Goal: Register for event/course

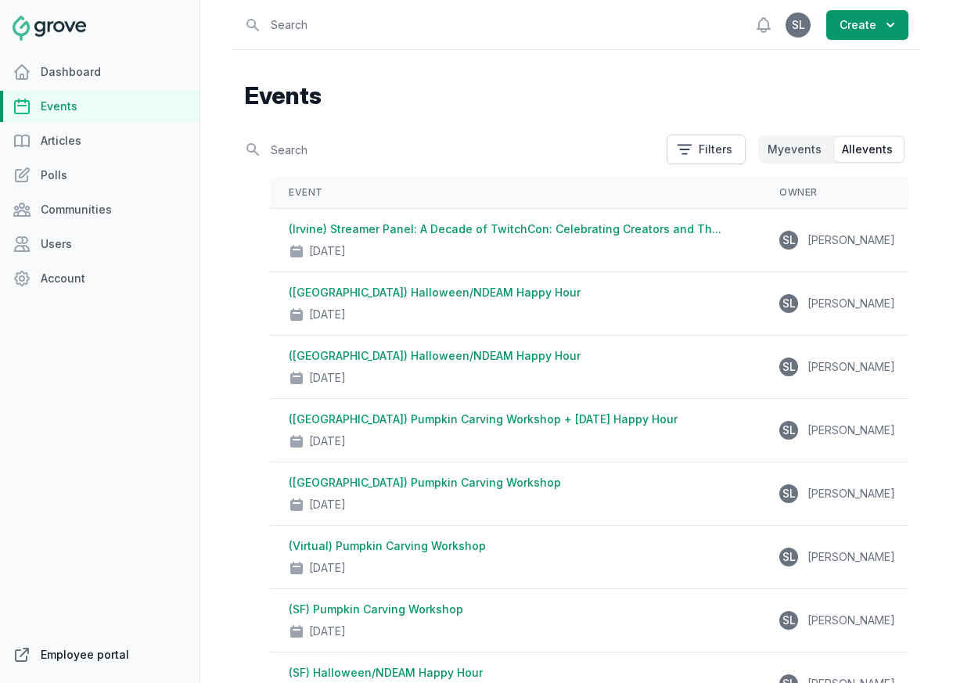
click at [53, 657] on link "Employee portal" at bounding box center [99, 654] width 199 height 31
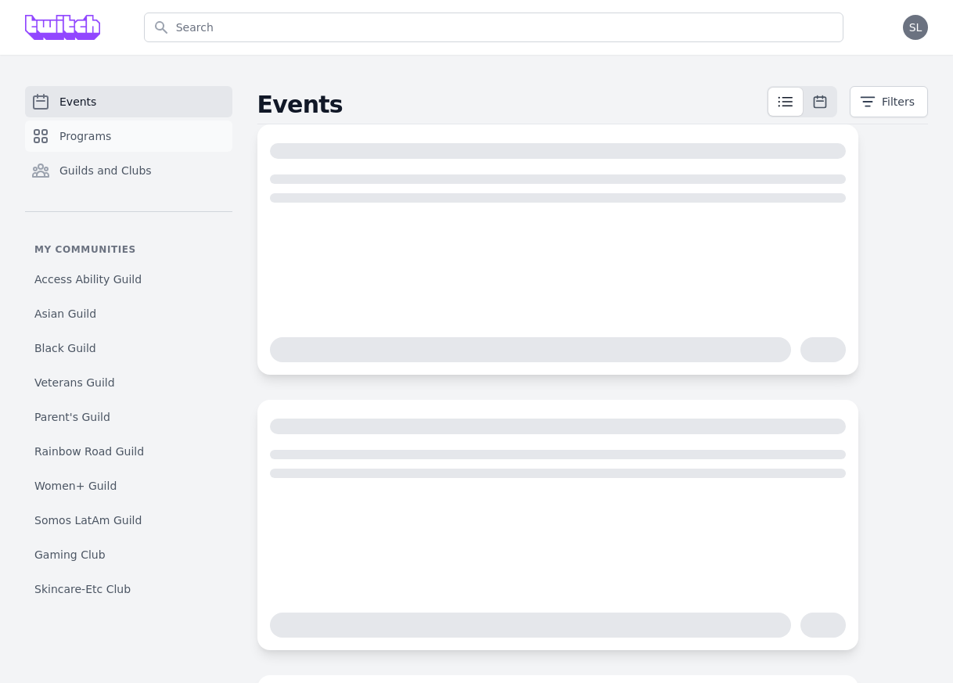
click at [168, 131] on link "Programs" at bounding box center [128, 135] width 207 height 31
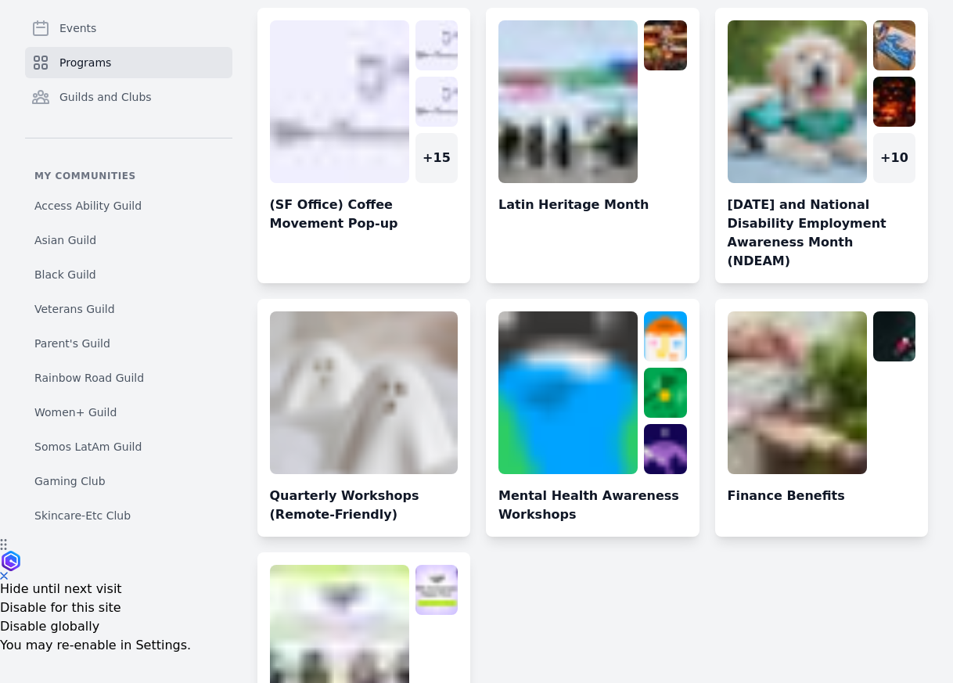
scroll to position [149, 0]
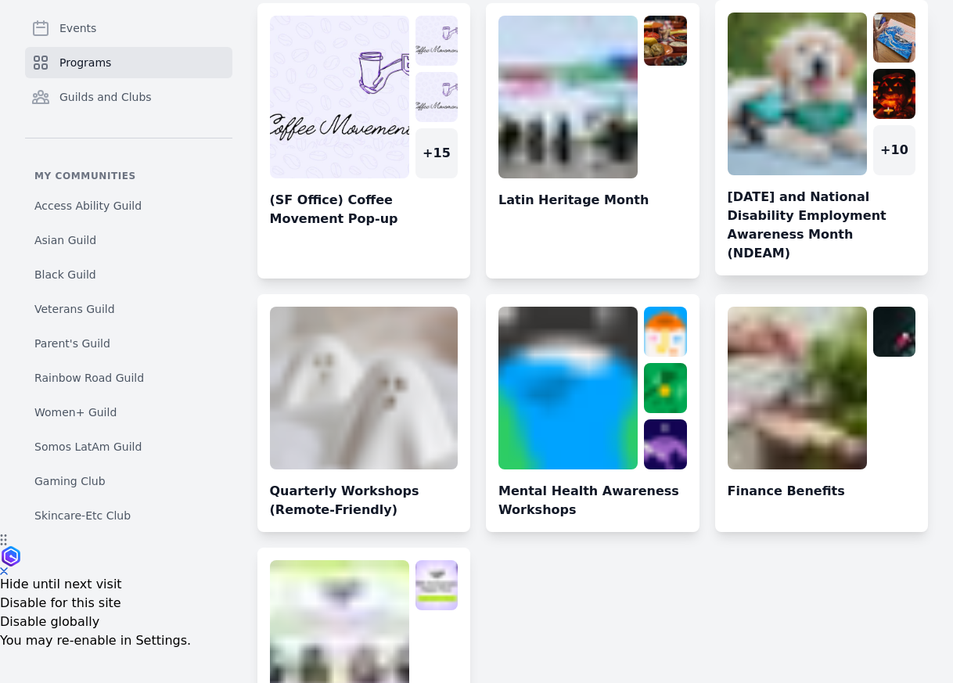
click at [792, 145] on link at bounding box center [822, 144] width 214 height 263
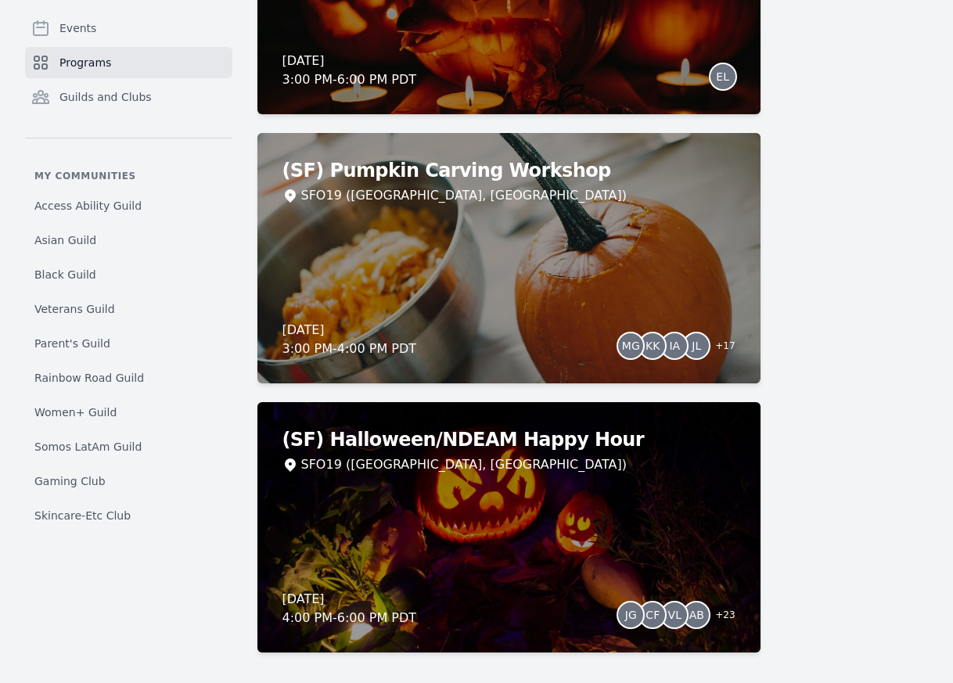
scroll to position [3144, 0]
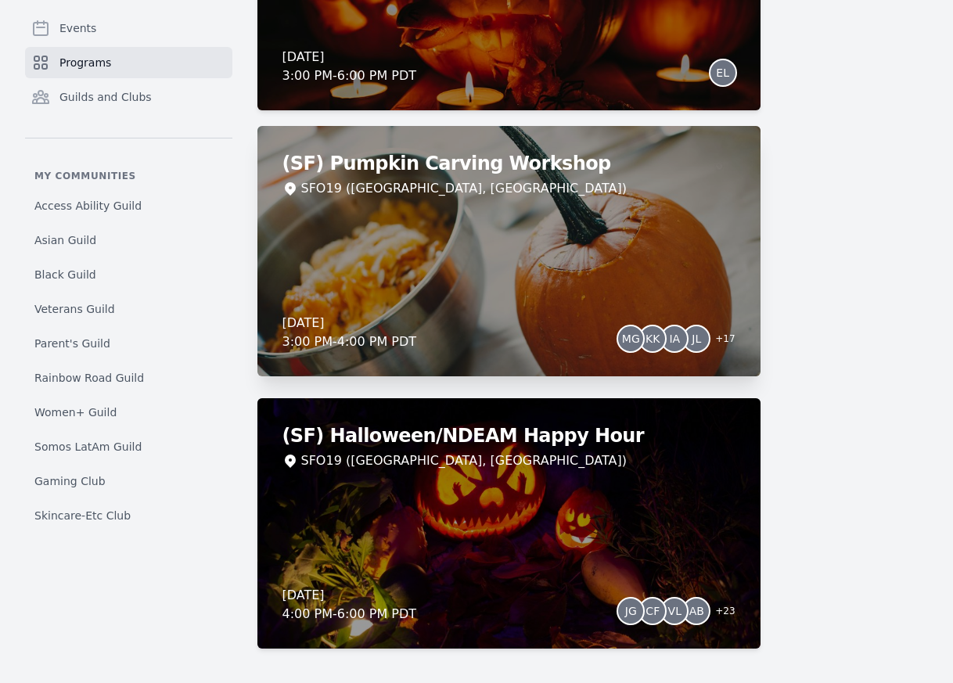
click at [609, 278] on div "(SF) Pumpkin Carving Workshop SFO19 (San Francisco, CA) Thursday, October 30, 2…" at bounding box center [508, 251] width 503 height 250
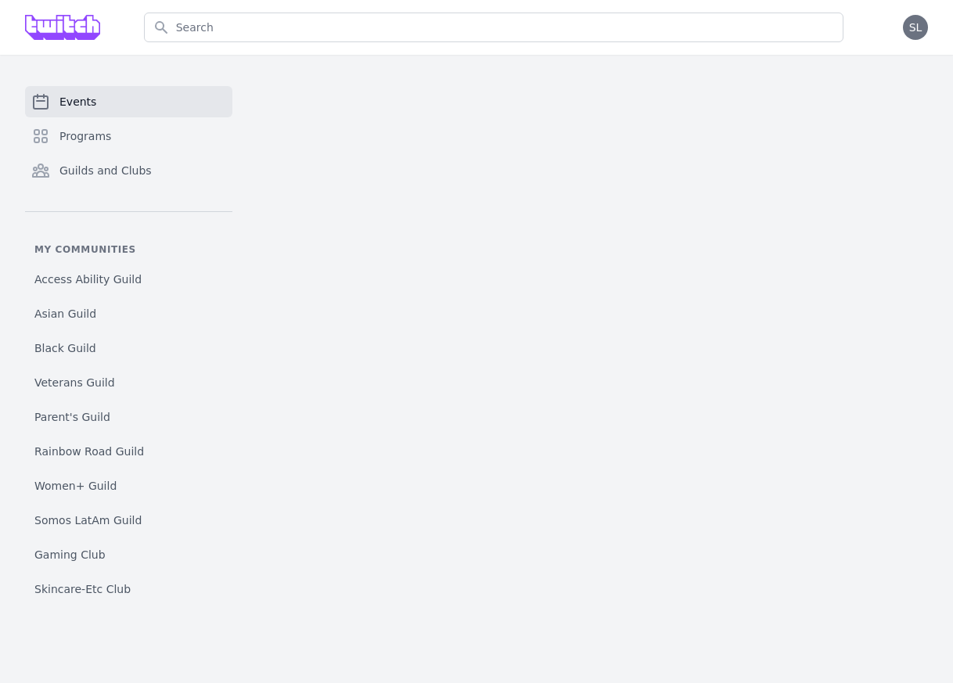
scroll to position [12, 0]
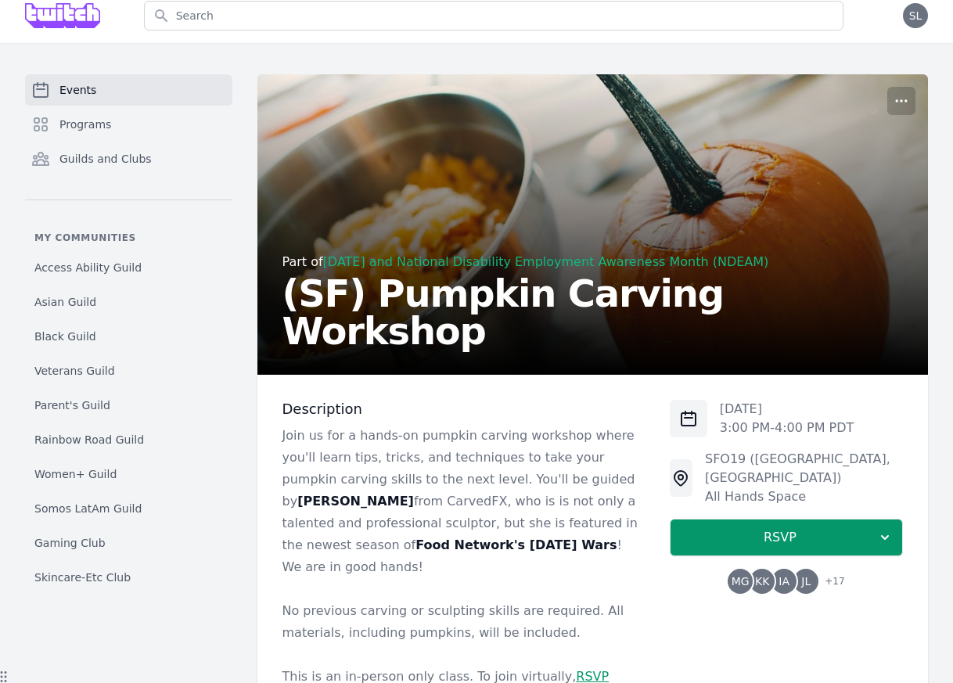
click at [780, 569] on span "IA" at bounding box center [783, 581] width 25 height 25
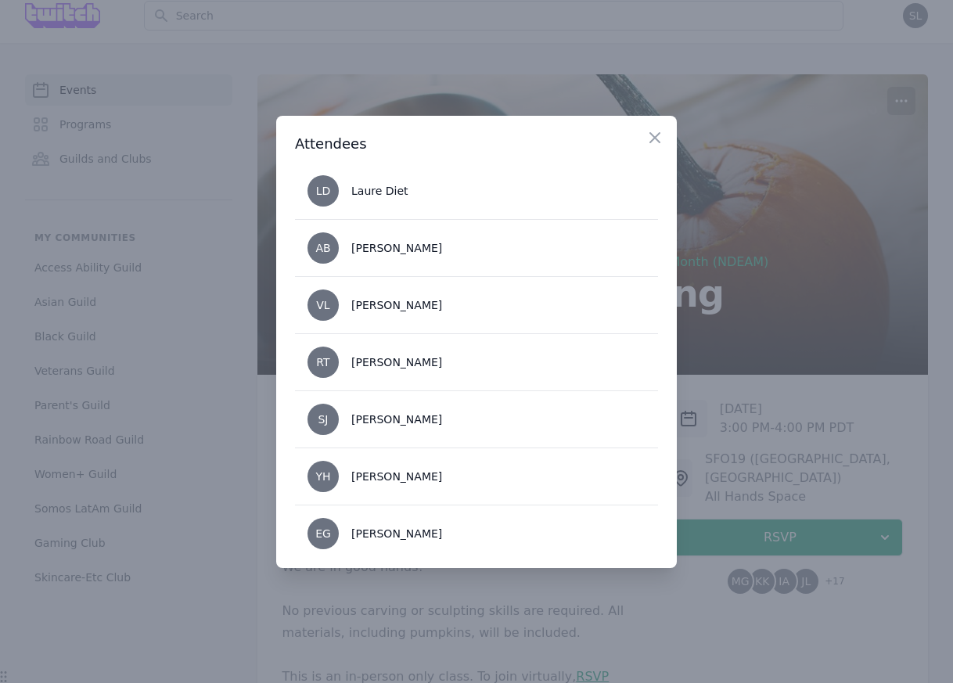
scroll to position [815, 0]
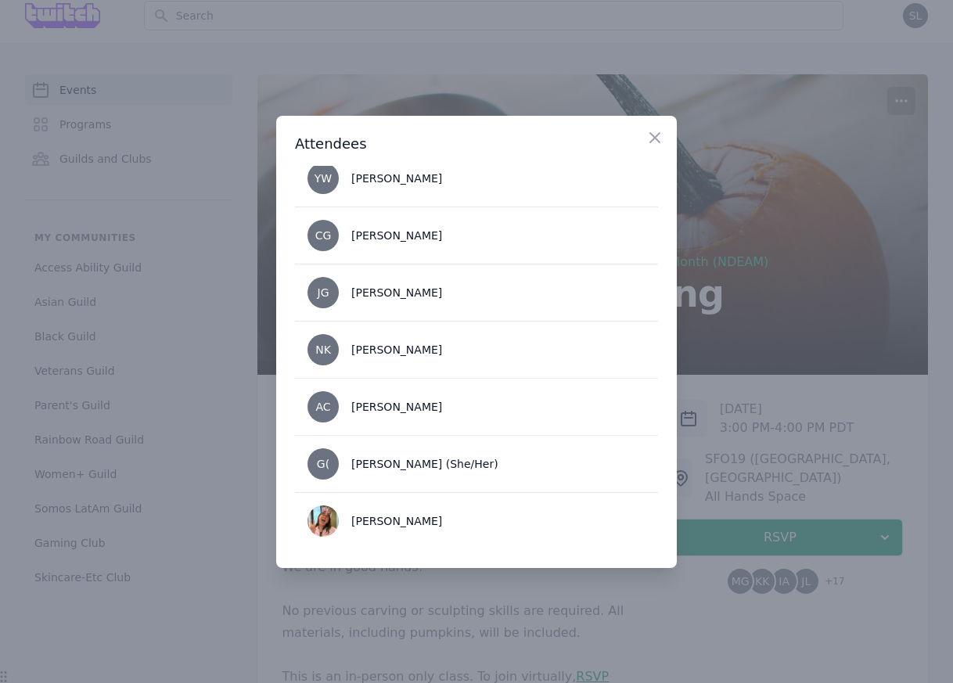
click at [719, 421] on div at bounding box center [476, 341] width 953 height 683
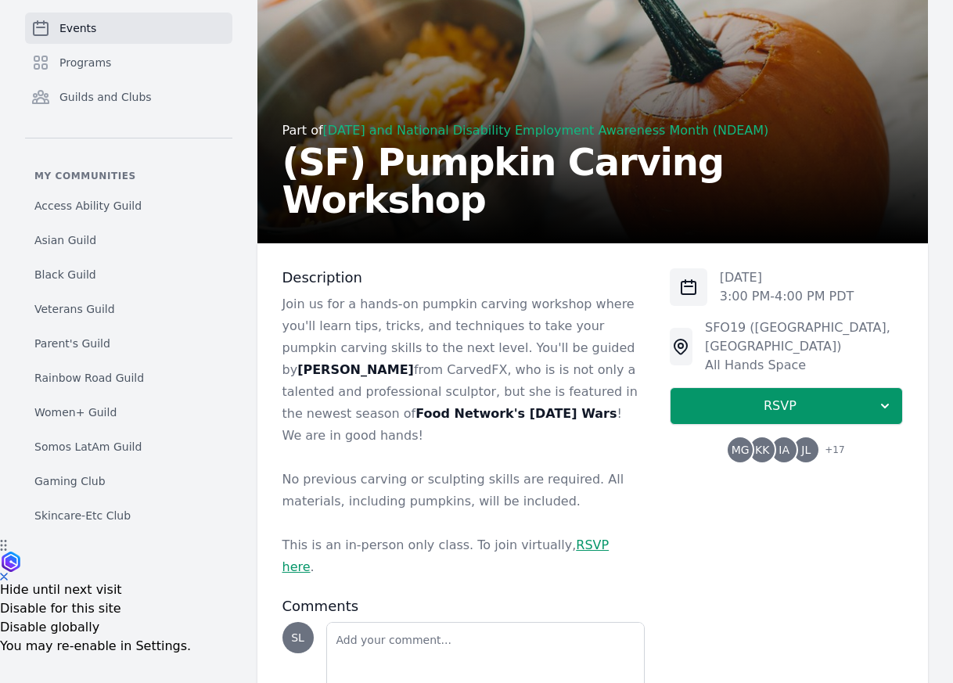
scroll to position [204, 0]
